Goal: Information Seeking & Learning: Learn about a topic

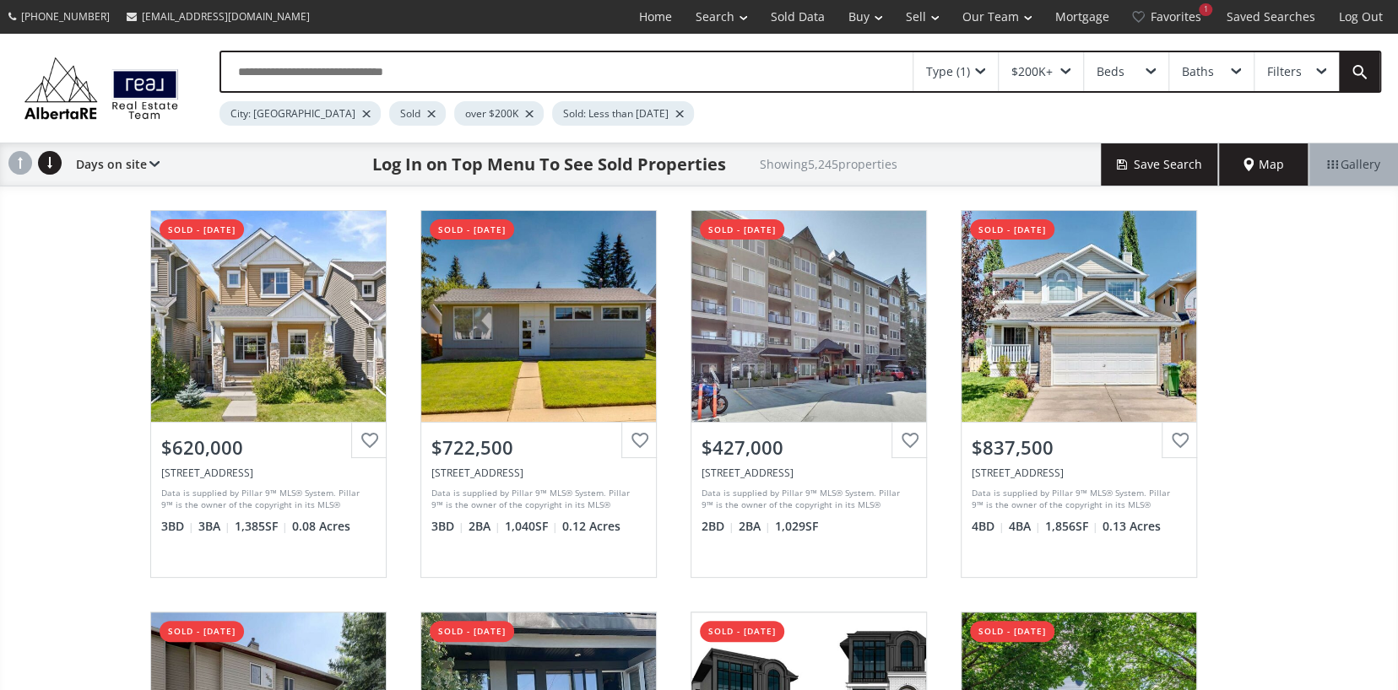
click at [1036, 69] on div "$200K+" at bounding box center [1031, 72] width 41 height 12
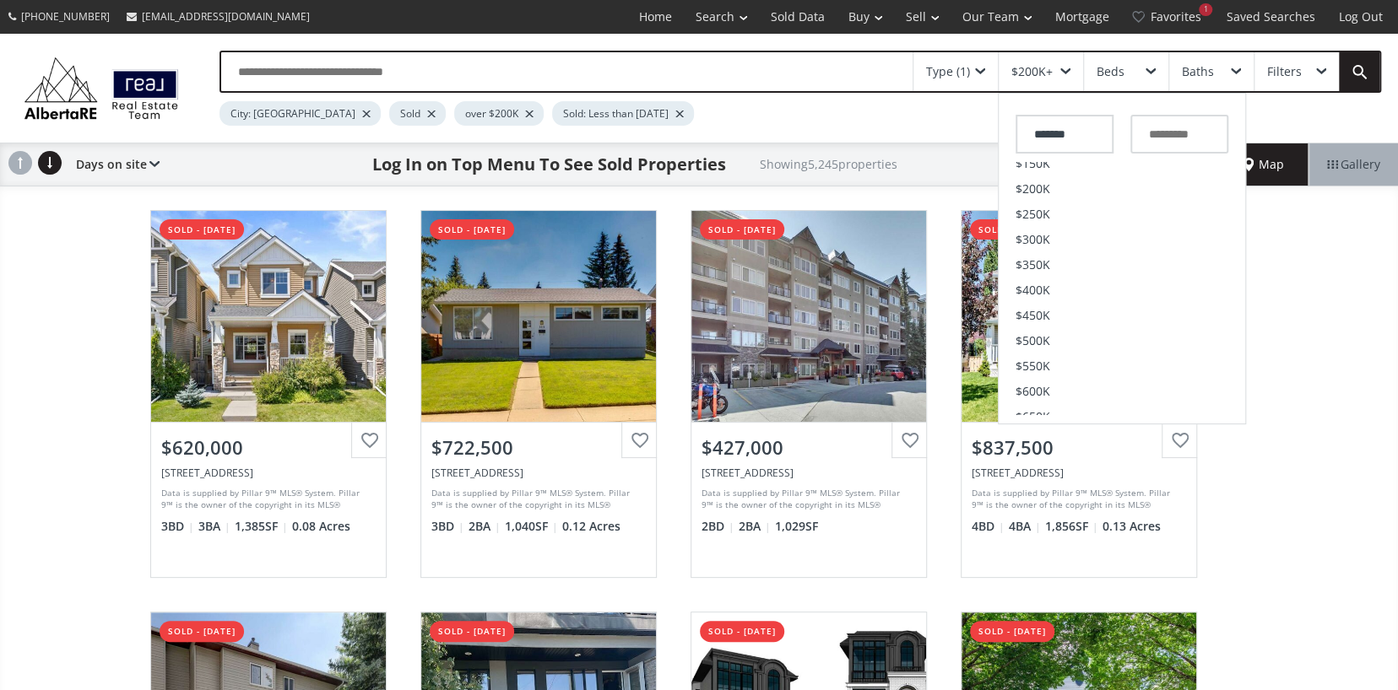
scroll to position [422, 0]
click at [1041, 333] on li "$2M" at bounding box center [1121, 334] width 246 height 25
type input "*********"
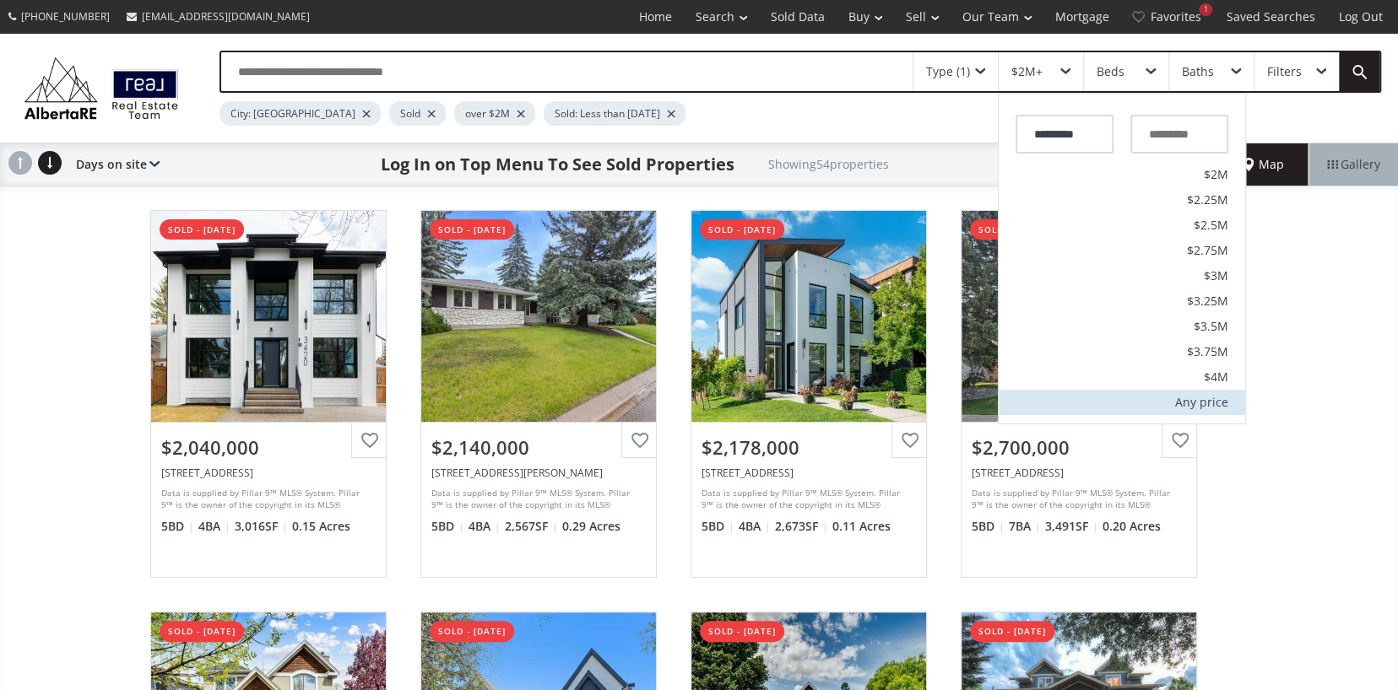
click at [1196, 402] on div "Any price" at bounding box center [1201, 403] width 53 height 12
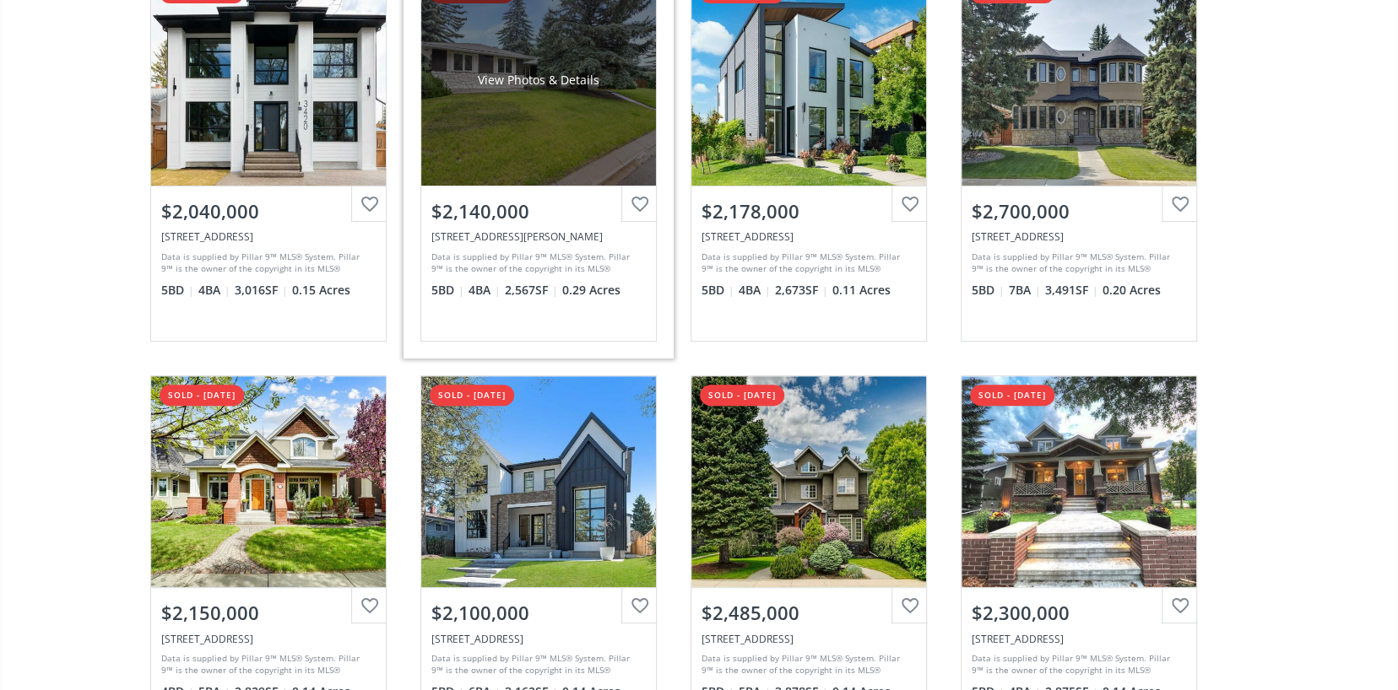
scroll to position [253, 0]
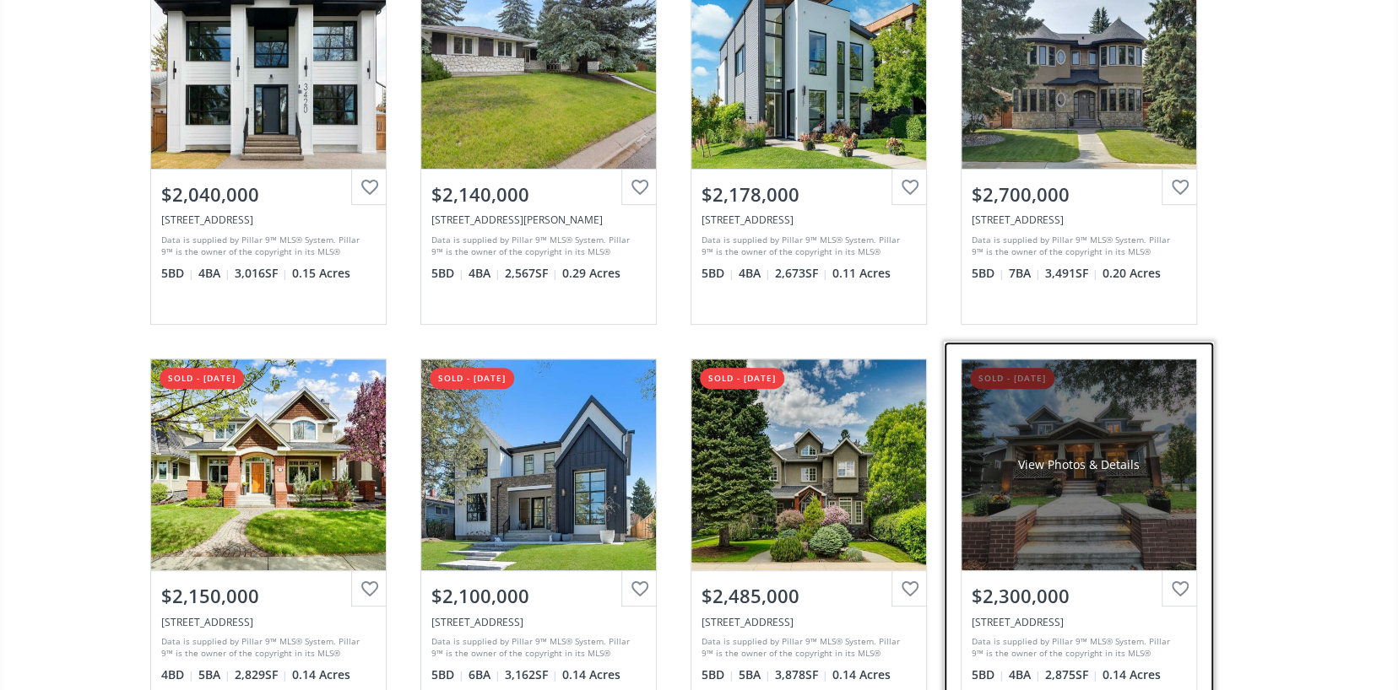
click at [1051, 450] on div "View Photos & Details" at bounding box center [1078, 465] width 235 height 211
